Goal: Find specific page/section: Find specific page/section

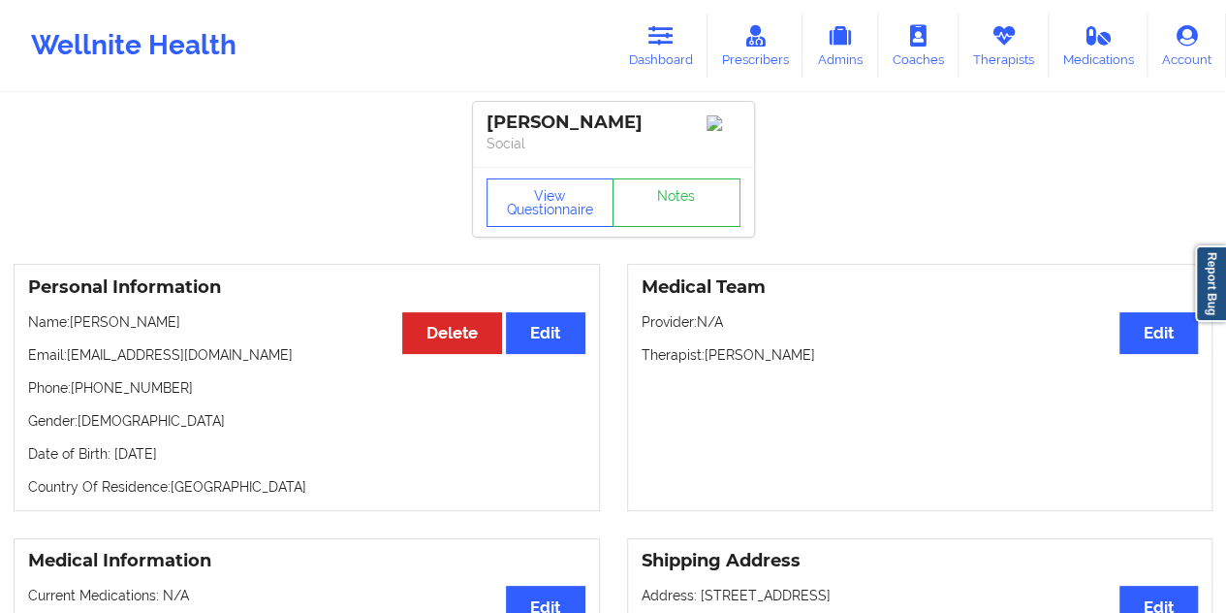
click at [659, 36] on icon at bounding box center [661, 35] width 25 height 21
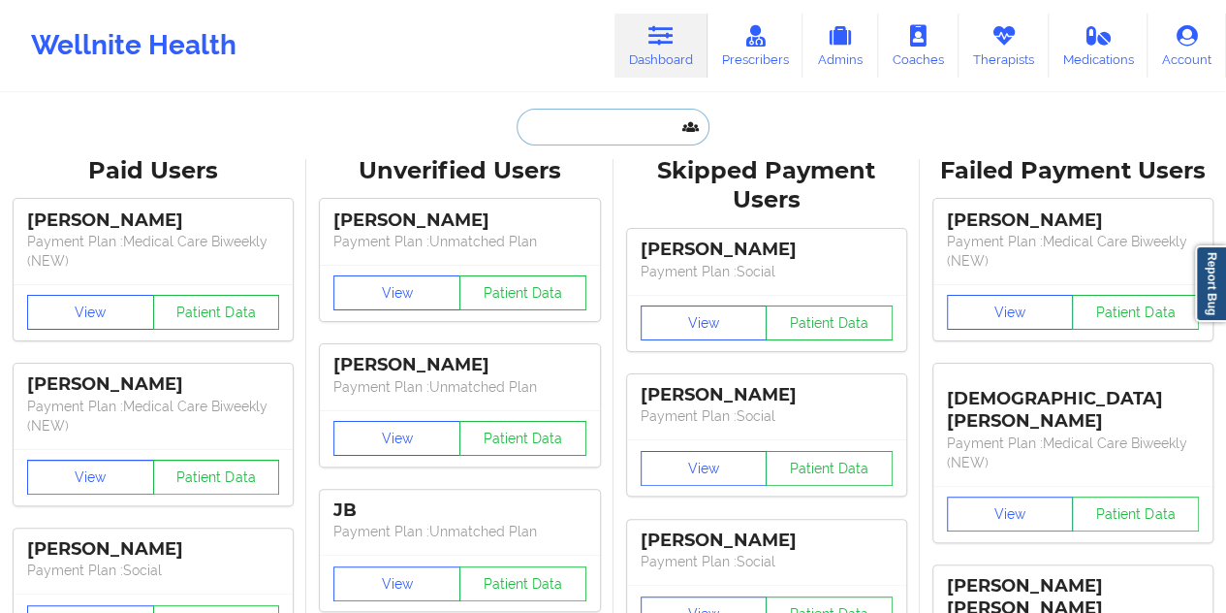
click at [611, 133] on input "text" at bounding box center [613, 127] width 192 height 37
paste input "[EMAIL_ADDRESS][DOMAIN_NAME]"
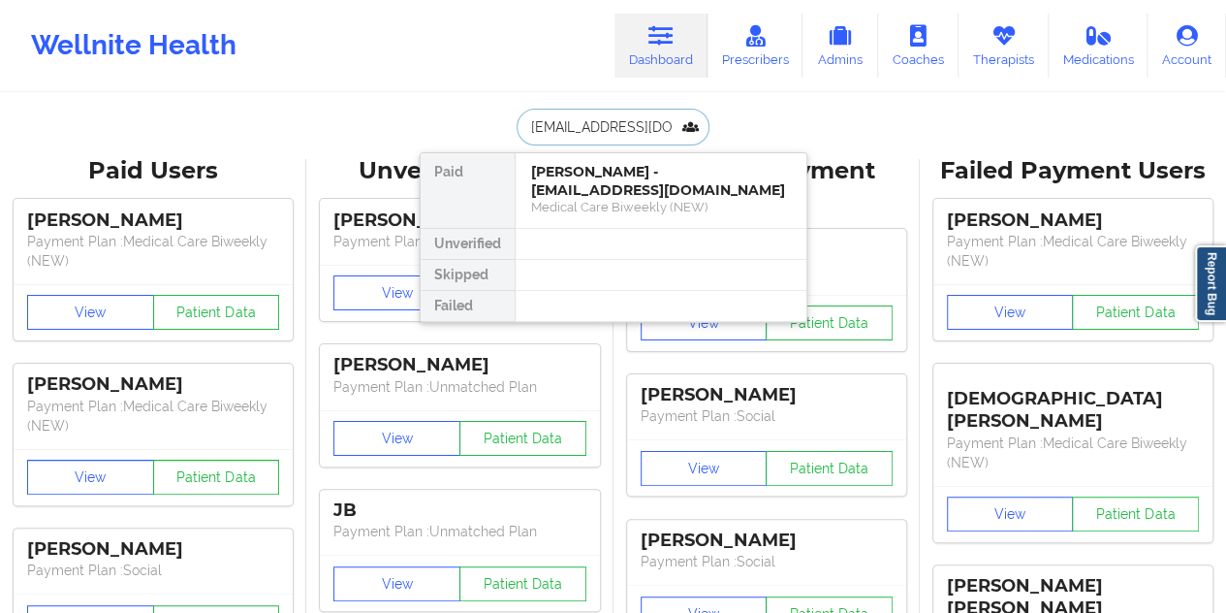
click at [597, 117] on input "[EMAIL_ADDRESS][DOMAIN_NAME]" at bounding box center [613, 127] width 192 height 37
paste input "sheets186"
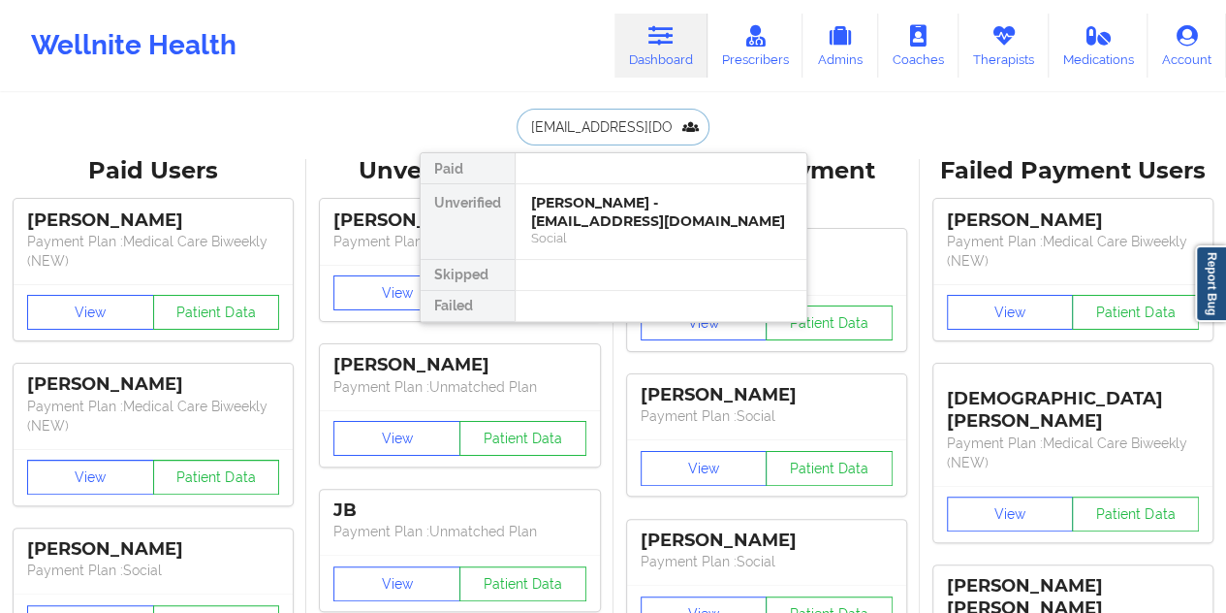
click at [583, 129] on input "[EMAIL_ADDRESS][DOMAIN_NAME]" at bounding box center [613, 127] width 192 height 37
paste input "[PHONE_NUMBER]"
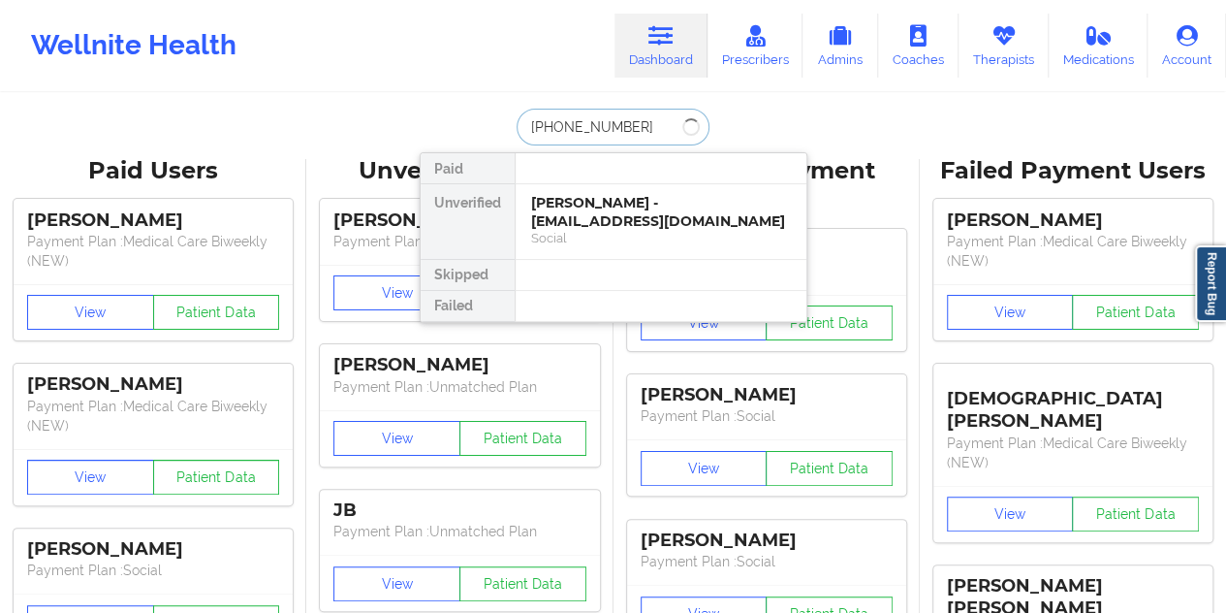
click at [583, 129] on input "[PHONE_NUMBER]" at bounding box center [613, 127] width 192 height 37
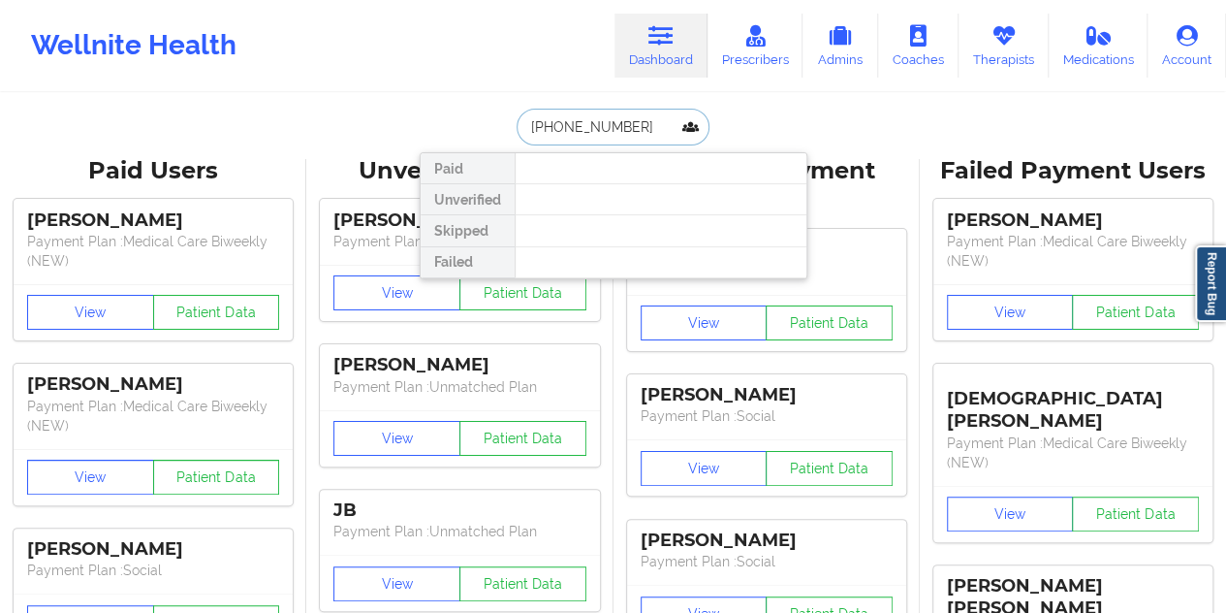
paste input "[EMAIL_ADDRESS][DOMAIN_NAME]"
click at [565, 137] on input "[EMAIL_ADDRESS][DOMAIN_NAME]" at bounding box center [613, 127] width 192 height 37
paste input "kadedramoncia"
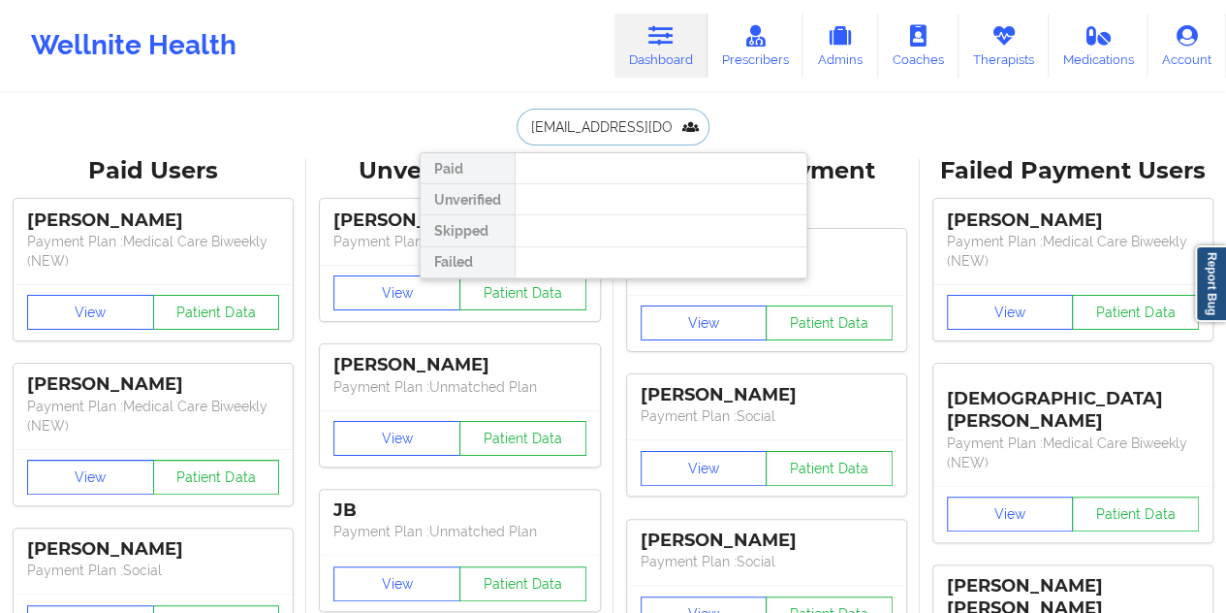
type input "[EMAIL_ADDRESS][DOMAIN_NAME]"
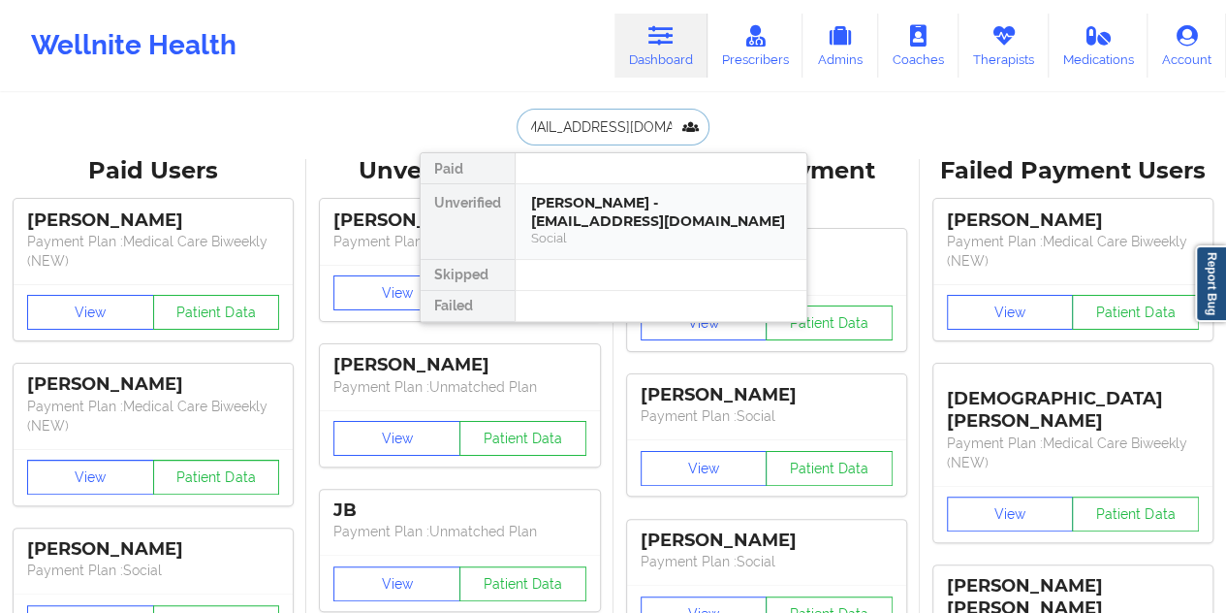
click at [570, 212] on div "[PERSON_NAME] - [EMAIL_ADDRESS][DOMAIN_NAME]" at bounding box center [661, 212] width 260 height 36
